Goal: Task Accomplishment & Management: Manage account settings

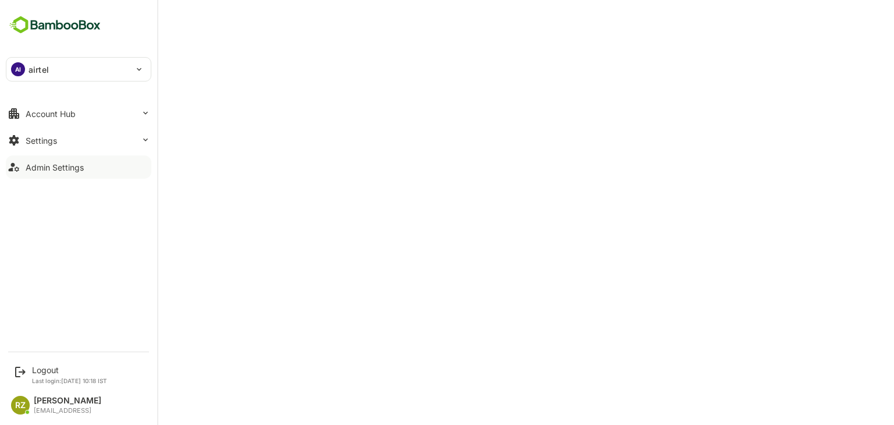
click at [84, 167] on button "Admin Settings" at bounding box center [79, 166] width 146 height 23
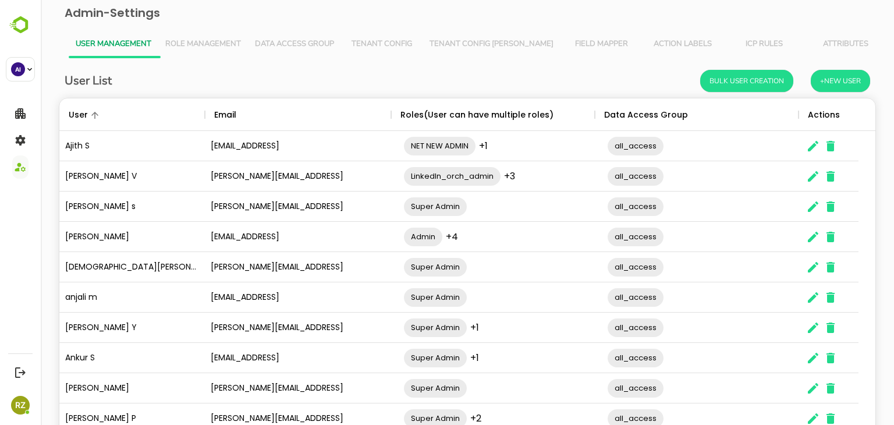
scroll to position [332, 799]
click at [475, 42] on span "Tenant Config [PERSON_NAME]" at bounding box center [492, 44] width 124 height 9
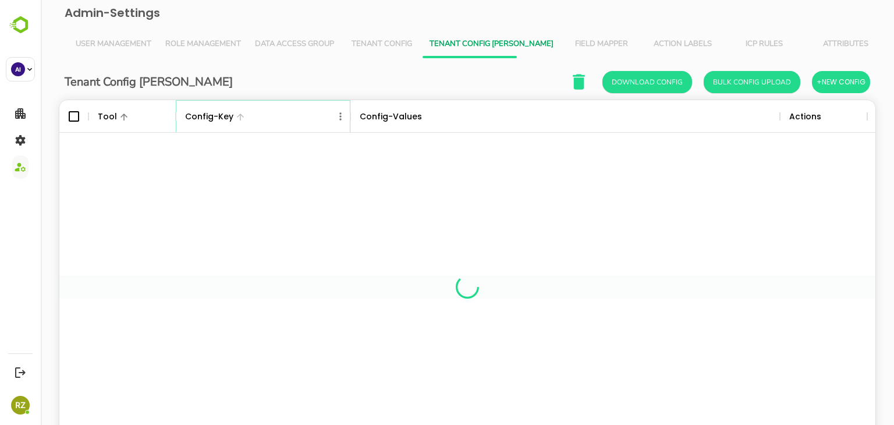
click at [339, 118] on icon "Menu" at bounding box center [341, 117] width 12 height 12
click at [295, 196] on li "Filter" at bounding box center [308, 201] width 80 height 21
select select "*********"
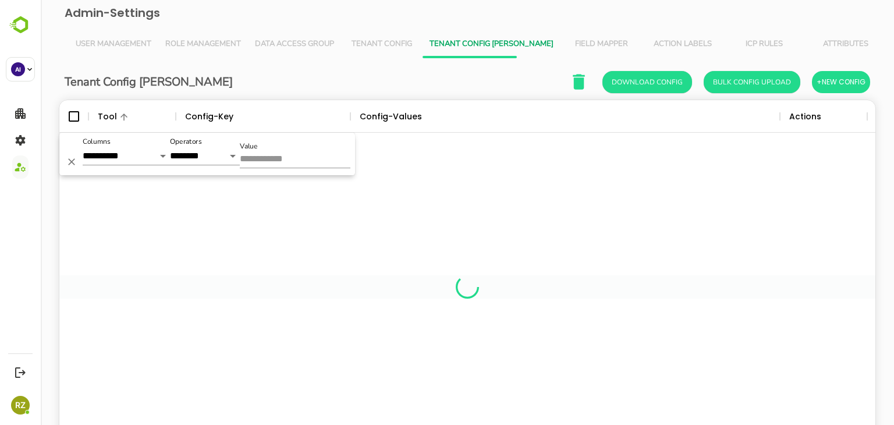
click at [299, 157] on input "Value" at bounding box center [295, 159] width 111 height 17
type input "****"
click at [381, 47] on span "Tenant Config" at bounding box center [382, 44] width 68 height 9
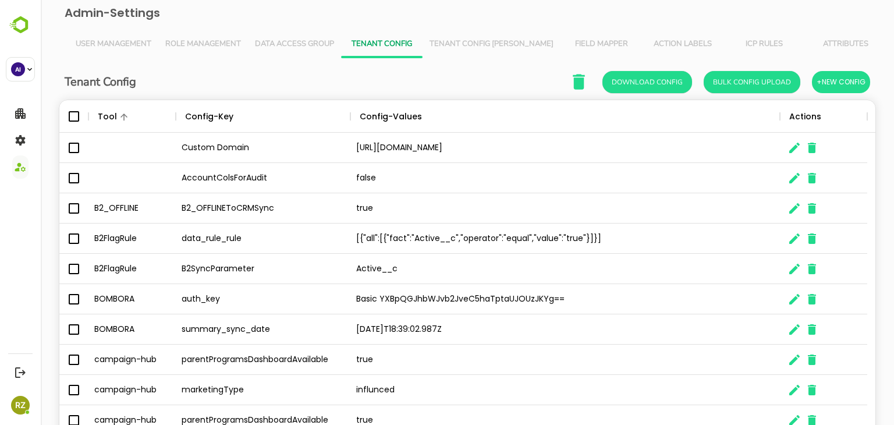
click at [449, 46] on span "Tenant Config [PERSON_NAME]" at bounding box center [492, 44] width 124 height 9
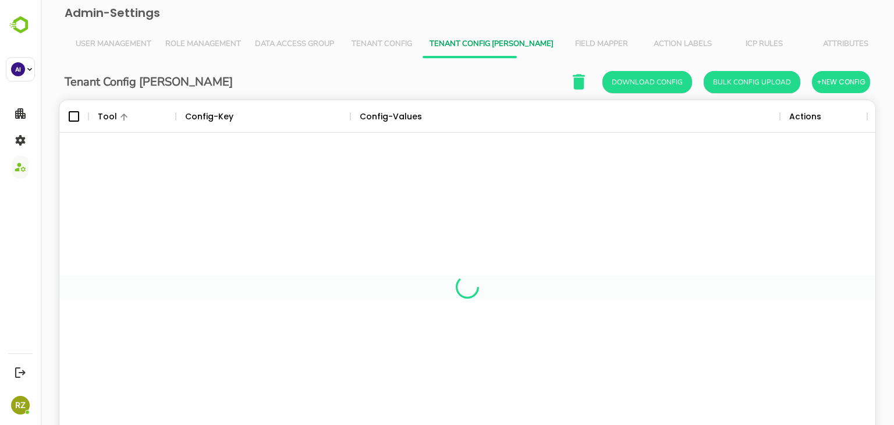
click at [383, 38] on button "Tenant Config" at bounding box center [381, 44] width 81 height 28
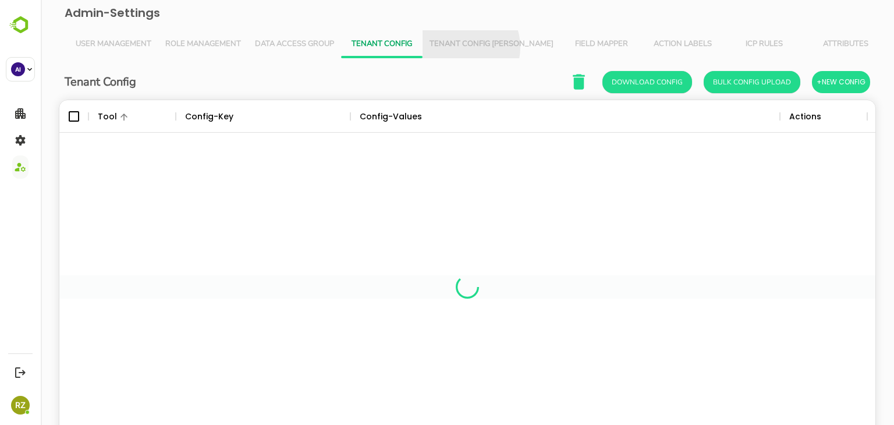
click at [462, 47] on span "Tenant Config [PERSON_NAME]" at bounding box center [492, 44] width 124 height 9
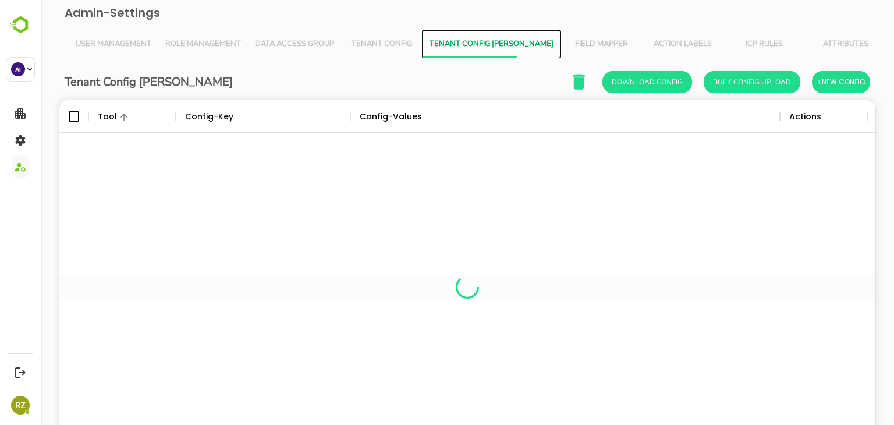
click at [462, 47] on span "Tenant Config [PERSON_NAME]" at bounding box center [492, 44] width 124 height 9
click at [567, 42] on span "Field Mapper" at bounding box center [601, 44] width 68 height 9
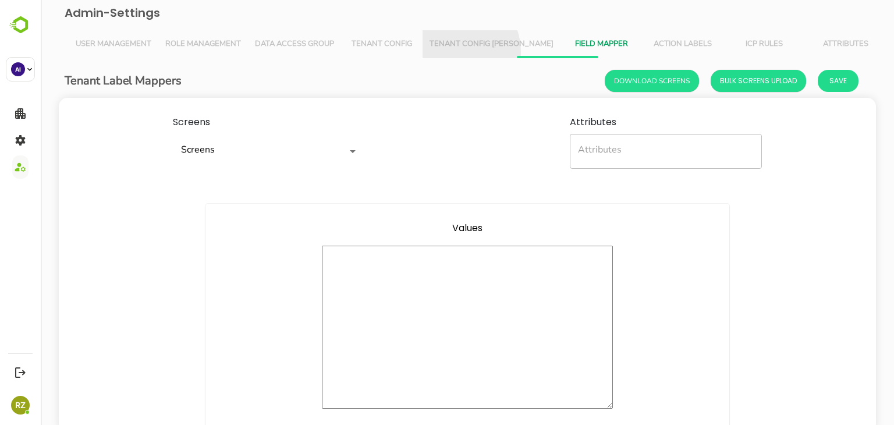
click at [454, 52] on button "Tenant Config [PERSON_NAME]" at bounding box center [492, 44] width 138 height 28
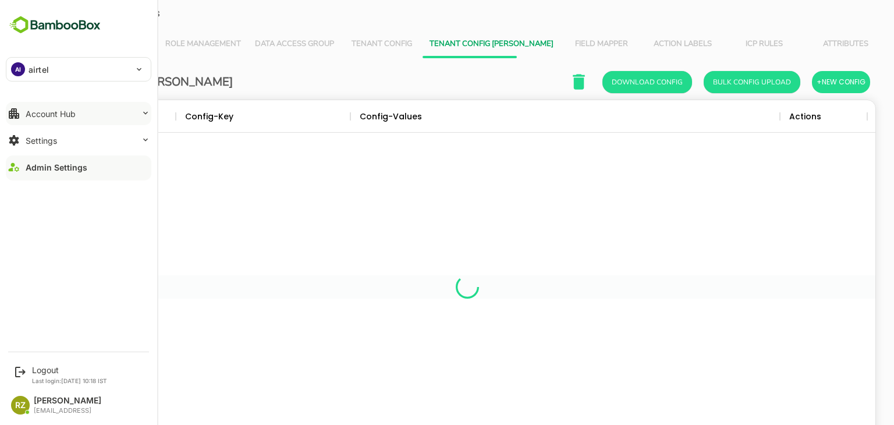
click at [72, 115] on div "Account Hub" at bounding box center [51, 114] width 50 height 10
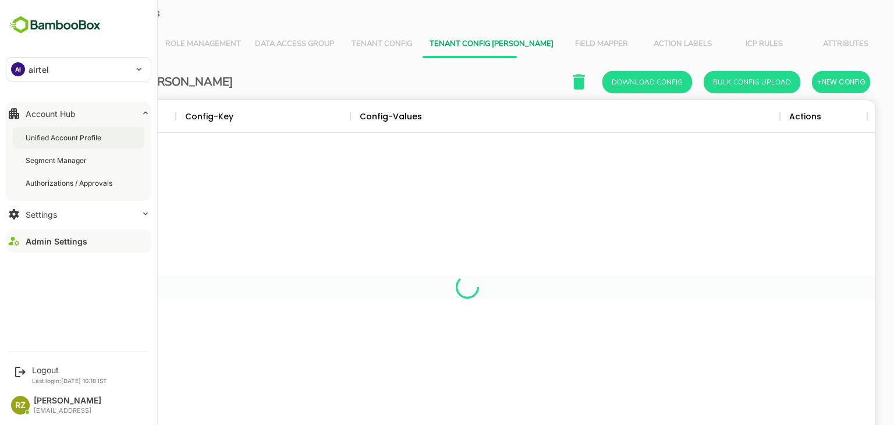
click at [75, 141] on div "Unified Account Profile" at bounding box center [65, 138] width 78 height 10
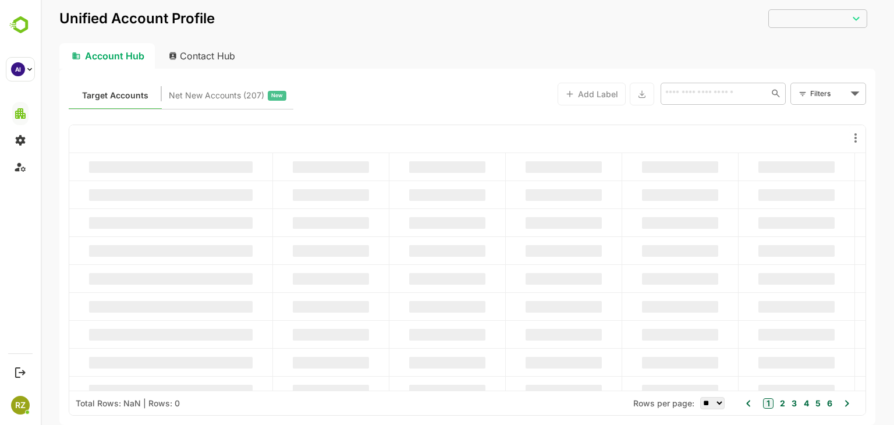
type input "**********"
